Goal: Task Accomplishment & Management: Use online tool/utility

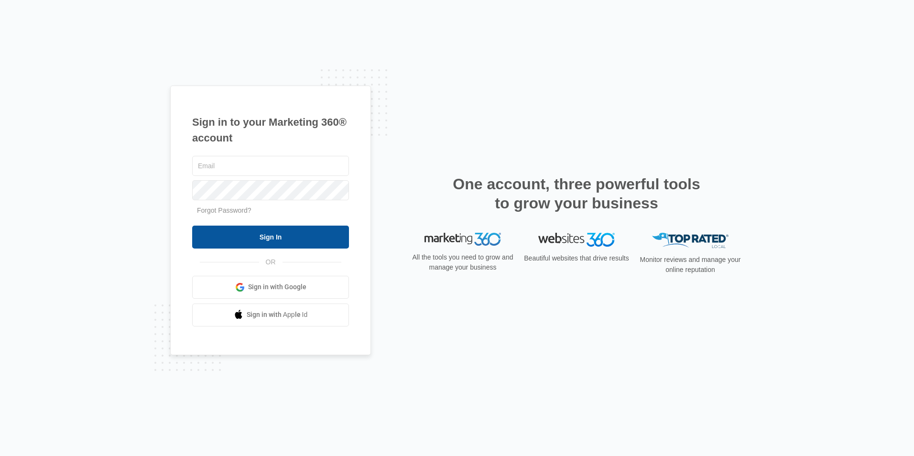
type input "[EMAIL_ADDRESS][DOMAIN_NAME]"
click at [287, 234] on input "Sign In" at bounding box center [270, 237] width 157 height 23
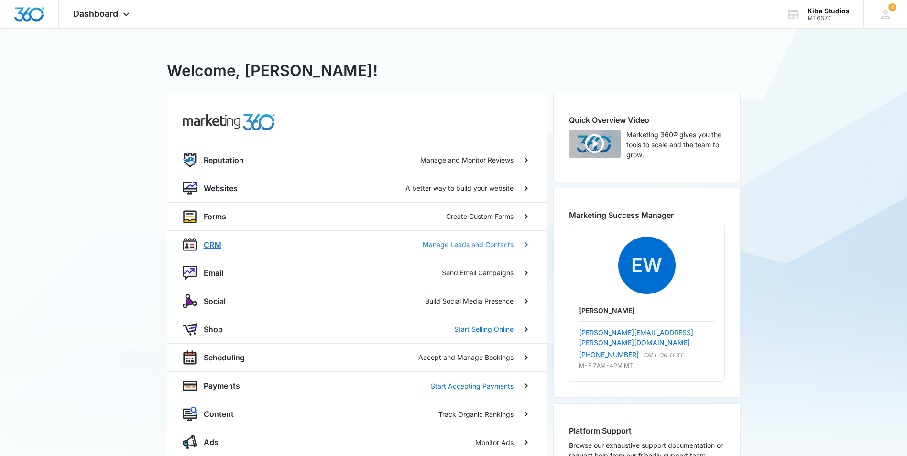
drag, startPoint x: 216, startPoint y: 249, endPoint x: 216, endPoint y: 240, distance: 8.1
click at [216, 249] on p "CRM" at bounding box center [213, 244] width 18 height 11
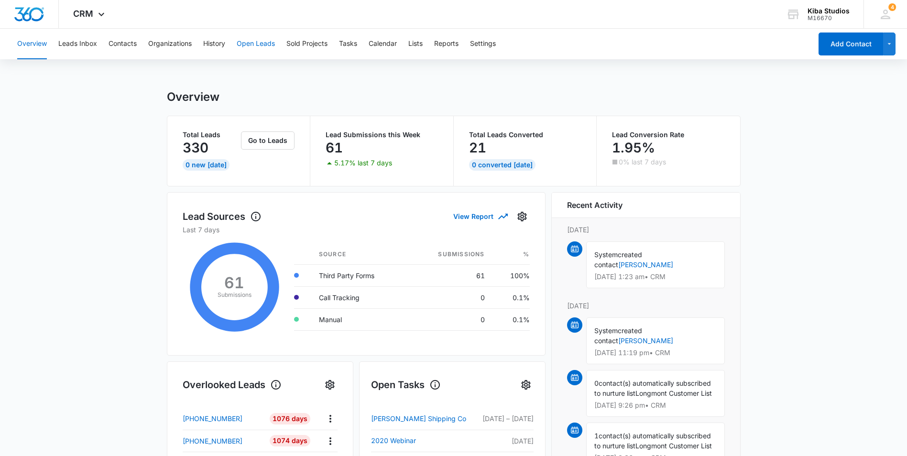
click at [256, 47] on button "Open Leads" at bounding box center [256, 44] width 38 height 31
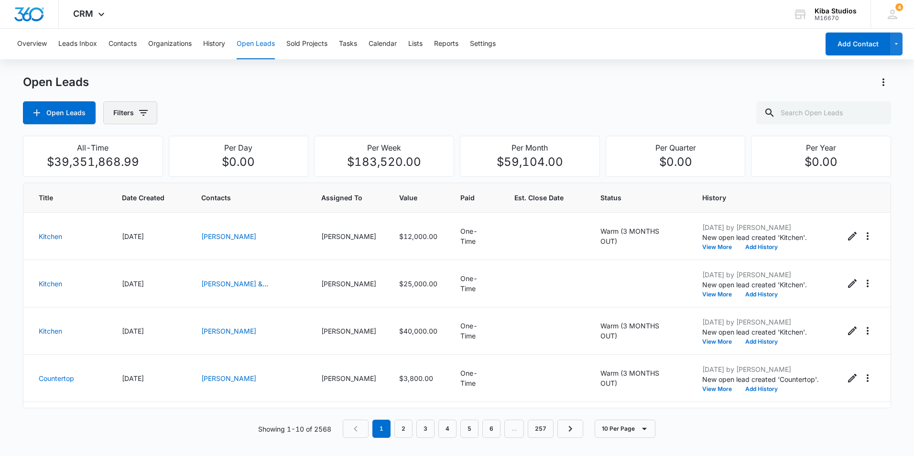
click at [142, 115] on icon "button" at bounding box center [143, 113] width 9 height 6
click at [221, 173] on icon "Show Assigned To filters" at bounding box center [216, 172] width 11 height 11
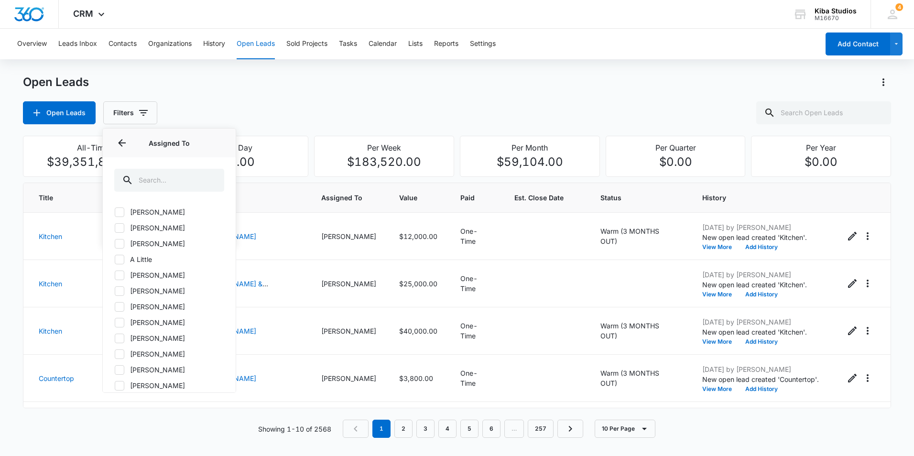
click at [120, 274] on icon at bounding box center [119, 275] width 9 height 9
click at [115, 275] on input "[PERSON_NAME]" at bounding box center [114, 275] width 0 height 0
checkbox input "true"
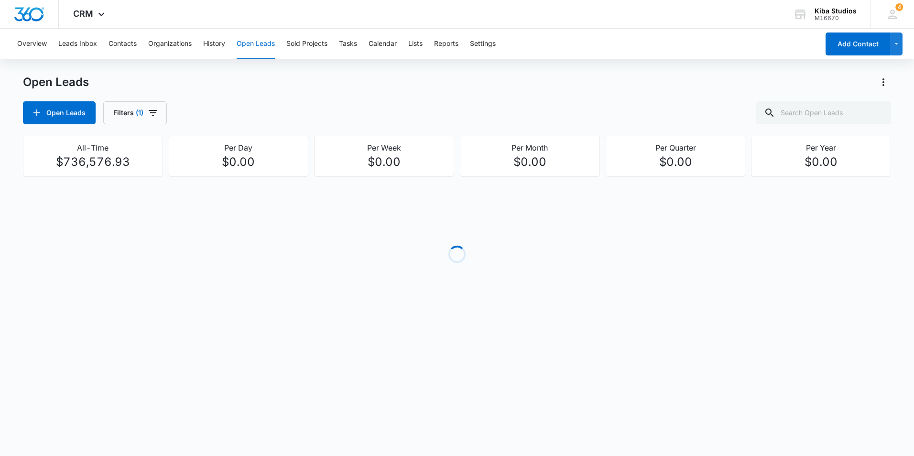
click at [419, 109] on div "Open Leads Filters (1)" at bounding box center [457, 112] width 868 height 23
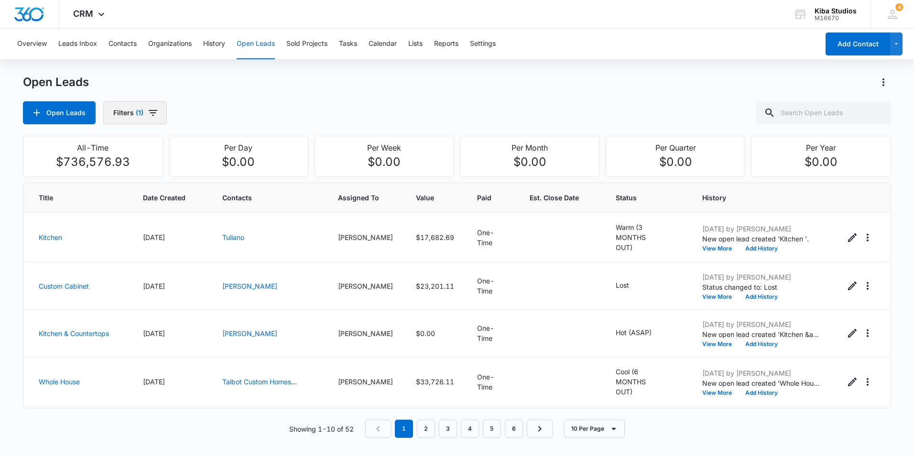
click at [154, 113] on icon "button" at bounding box center [153, 113] width 9 height 6
click at [171, 175] on icon "Clear" at bounding box center [170, 173] width 6 height 6
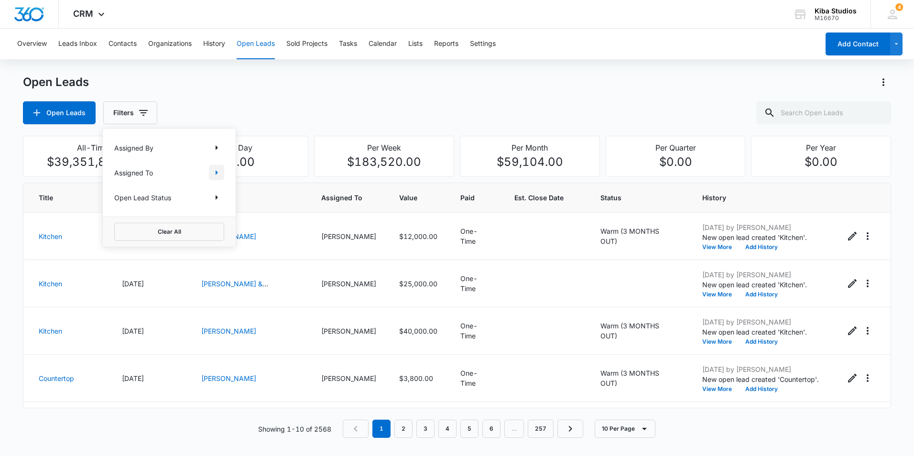
click at [212, 176] on icon "Show Assigned To filters" at bounding box center [216, 172] width 11 height 11
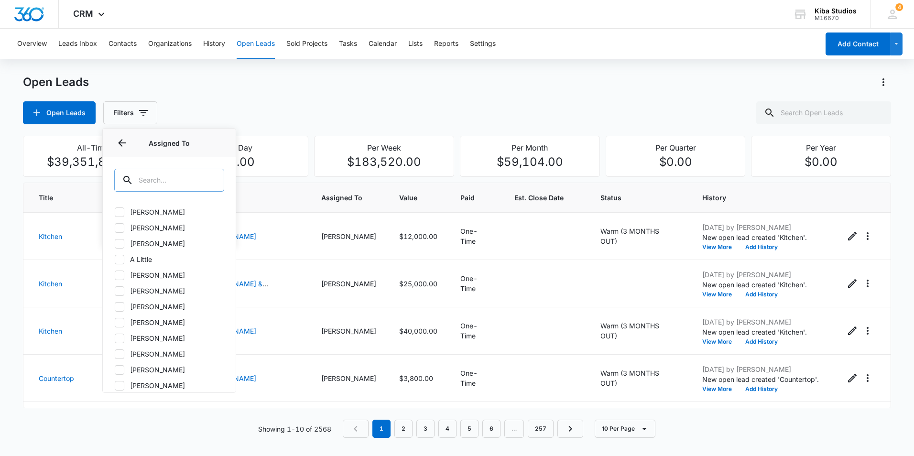
click at [187, 183] on input "text" at bounding box center [169, 180] width 110 height 23
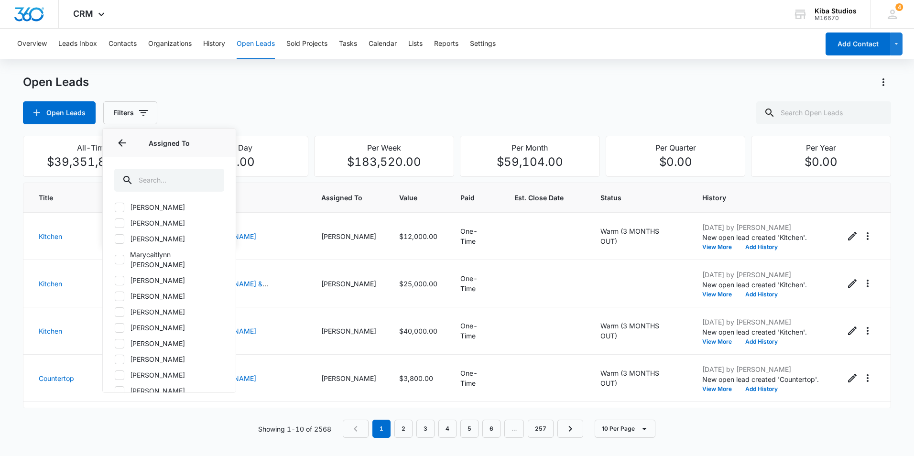
click at [120, 308] on icon at bounding box center [119, 312] width 9 height 9
click at [115, 312] on input "[PERSON_NAME]" at bounding box center [114, 312] width 0 height 0
checkbox input "true"
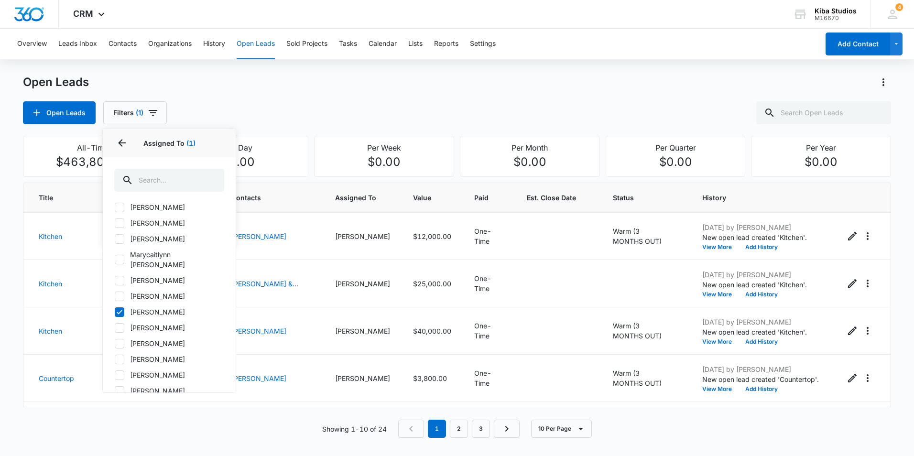
click at [592, 107] on div "Open Leads Filters (1) Assigned By Assigned To 1 Assigned To (1) [PERSON_NAME] …" at bounding box center [457, 112] width 868 height 23
